Goal: Task Accomplishment & Management: Manage account settings

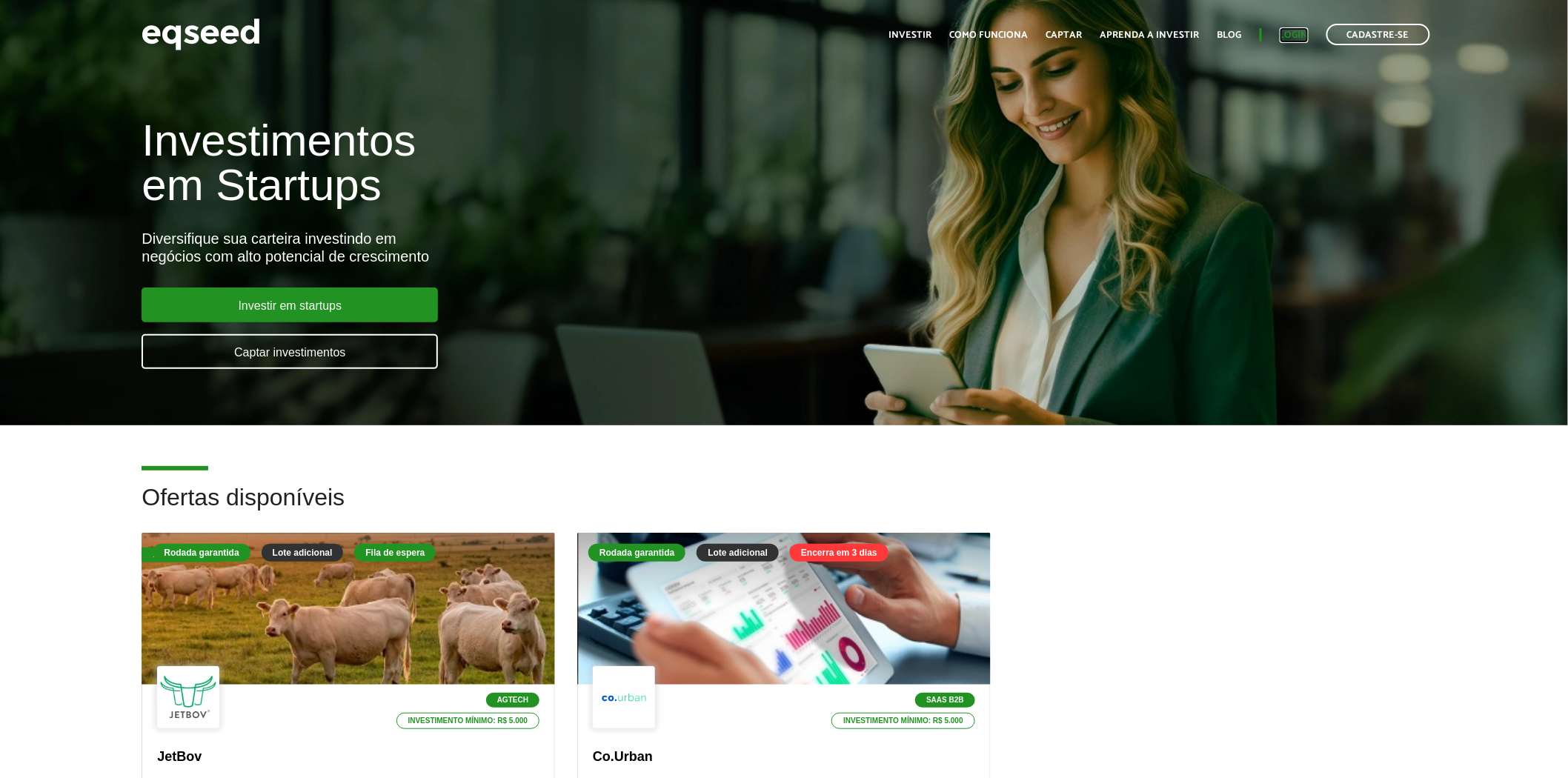
click at [1295, 30] on link "Login" at bounding box center [1294, 35] width 29 height 10
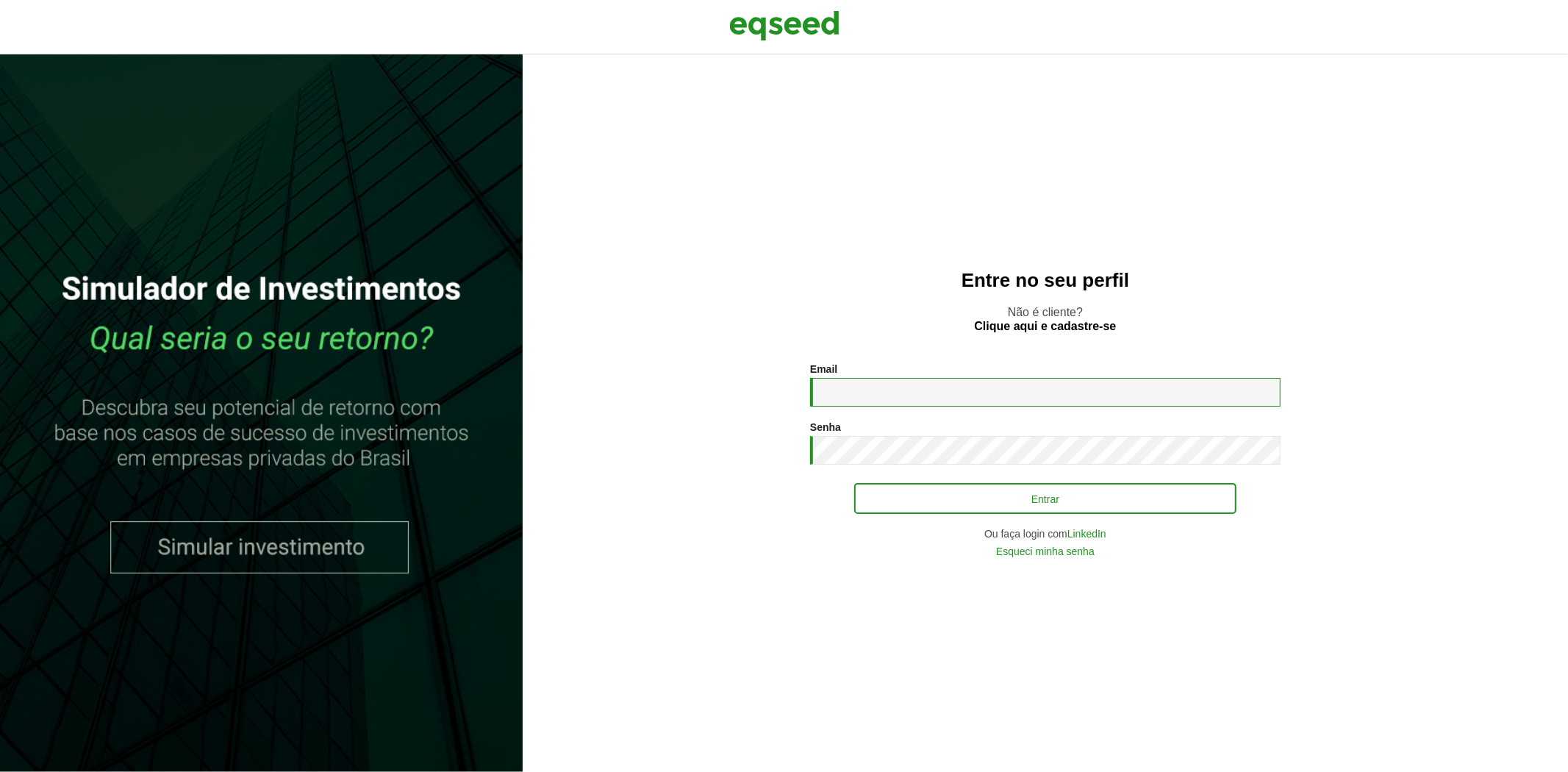
type input "**********"
click at [915, 497] on button "Entrar" at bounding box center [1045, 498] width 382 height 28
